Goal: Information Seeking & Learning: Learn about a topic

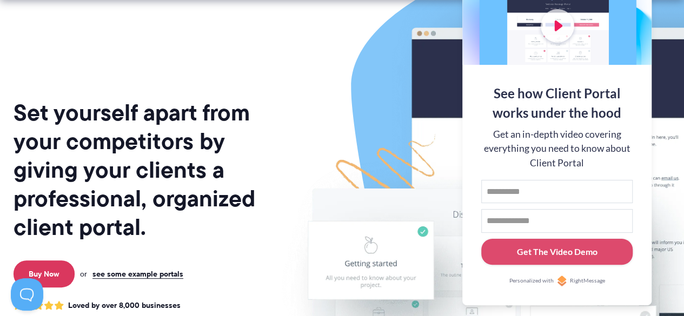
scroll to position [48, 0]
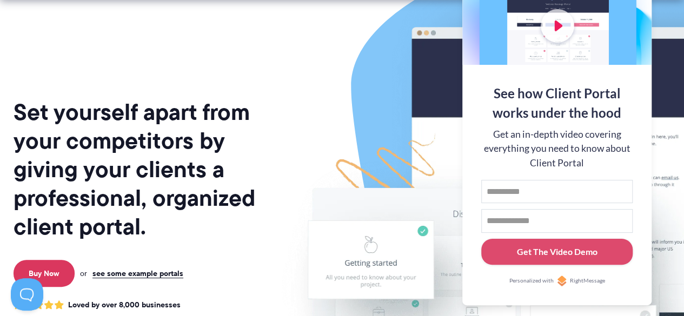
click at [48, 265] on link "Buy Now" at bounding box center [44, 273] width 61 height 27
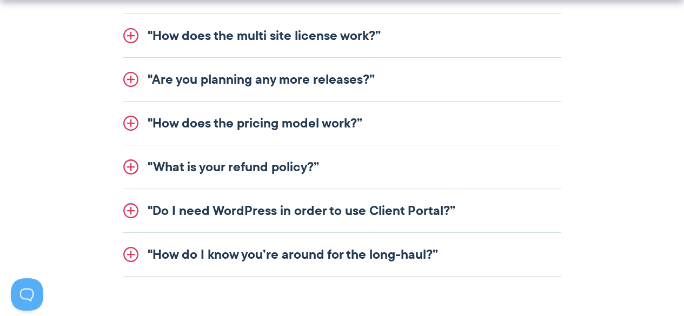
scroll to position [1497, 0]
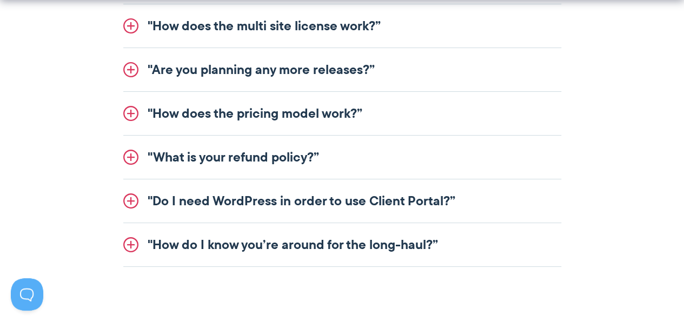
click at [537, 61] on link ""Are you planning any more releases?”" at bounding box center [342, 69] width 438 height 43
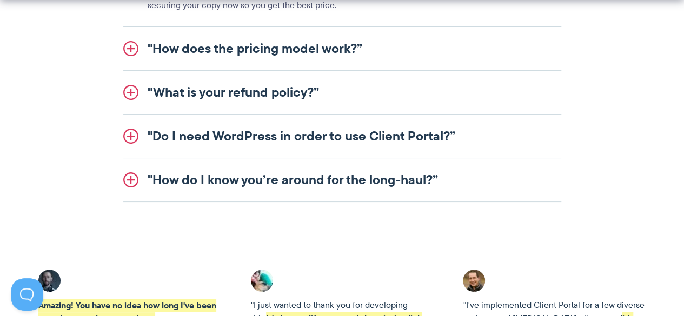
scroll to position [1563, 0]
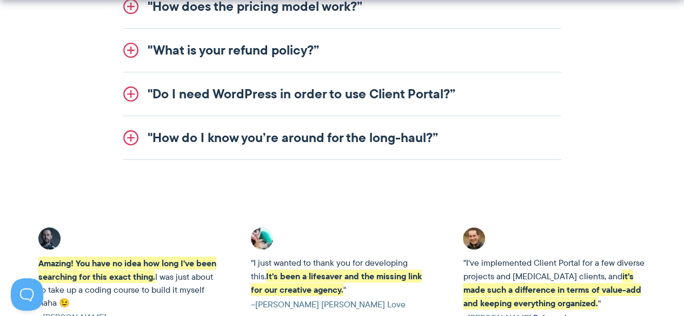
click at [244, 108] on link ""Do I need WordPress in order to use Client Portal?”" at bounding box center [342, 93] width 438 height 43
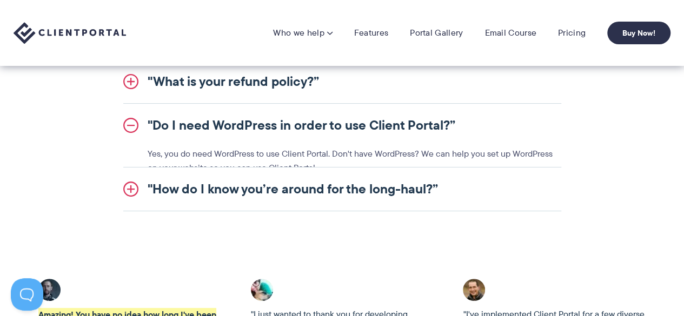
scroll to position [1478, 0]
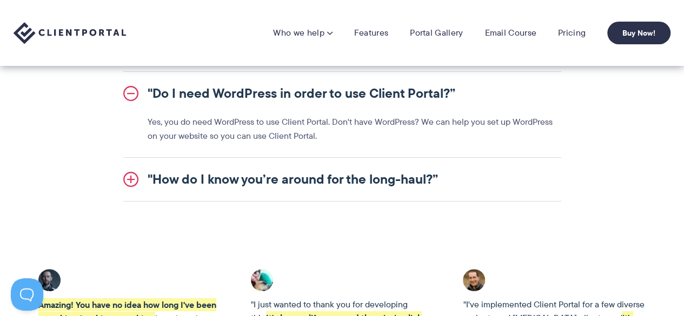
click at [242, 107] on link ""Do I need WordPress in order to use Client Portal?”" at bounding box center [342, 93] width 438 height 43
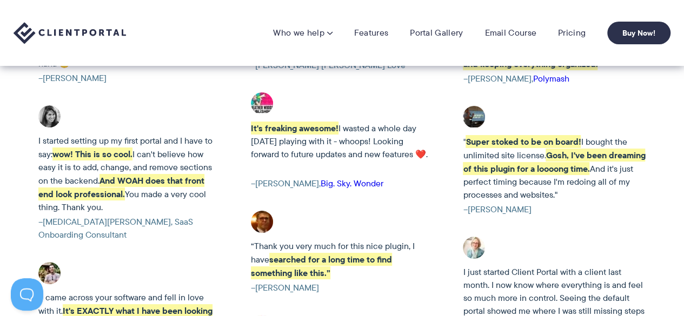
scroll to position [1750, 0]
